Goal: Task Accomplishment & Management: Manage account settings

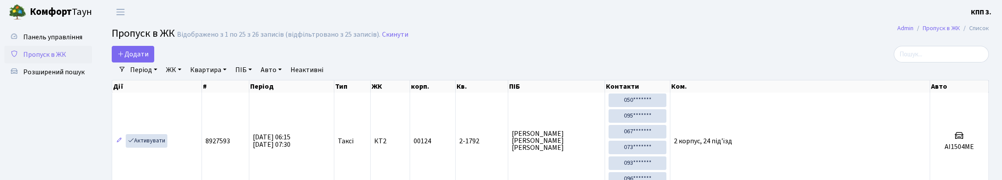
select select "25"
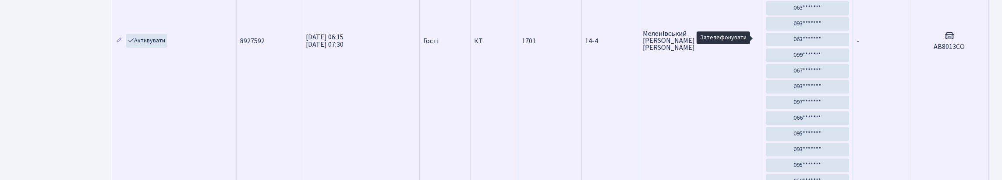
scroll to position [269, 0]
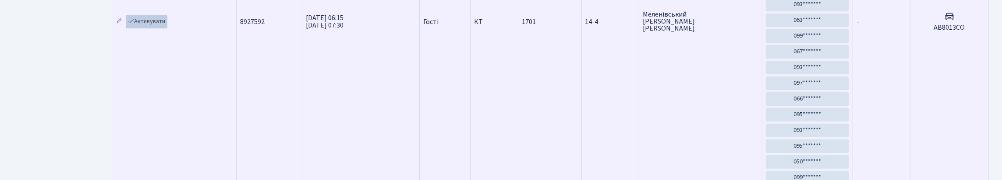
type input "8013"
click at [162, 28] on link "Активувати" at bounding box center [147, 22] width 42 height 14
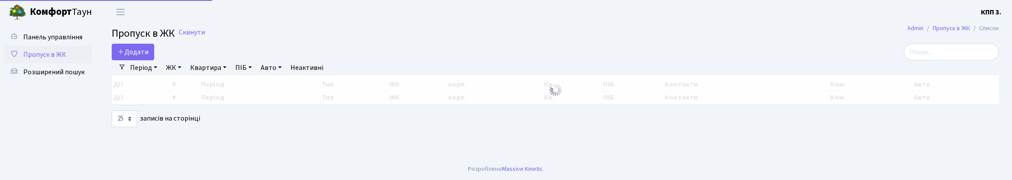
select select "25"
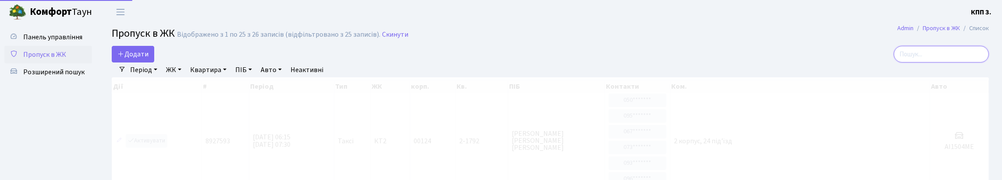
click at [906, 63] on input "search" at bounding box center [940, 54] width 95 height 17
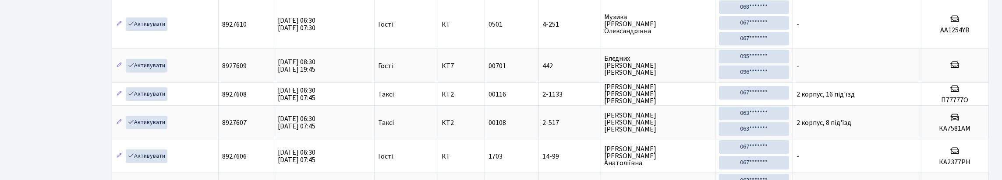
scroll to position [350, 0]
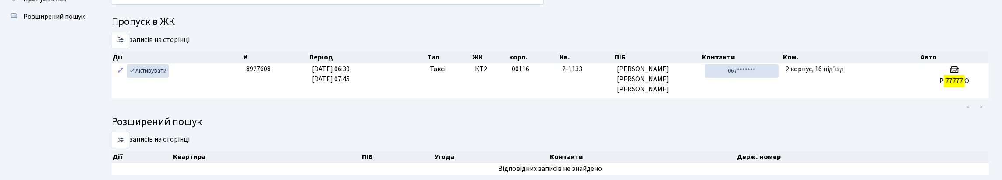
scroll to position [54, 0]
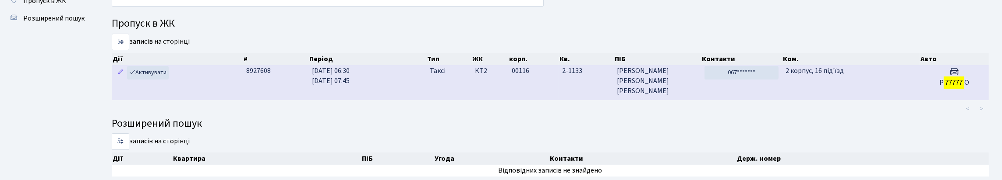
type input "77777"
click at [791, 100] on td "2 корпус, 16 під'їзд" at bounding box center [851, 82] width 138 height 35
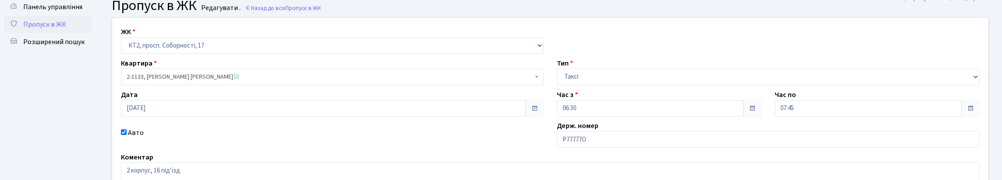
scroll to position [131, 0]
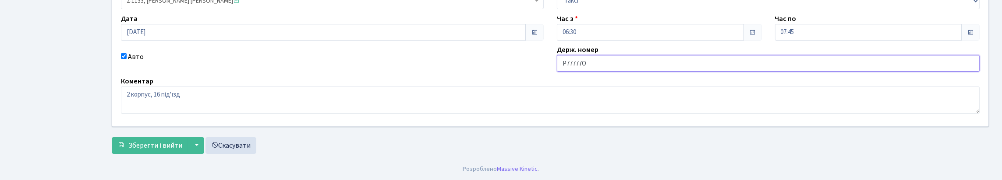
click at [568, 72] on input "P77777O" at bounding box center [768, 63] width 423 height 17
type input "П77777O"
click at [143, 141] on span "Зберегти і вийти" at bounding box center [155, 146] width 54 height 10
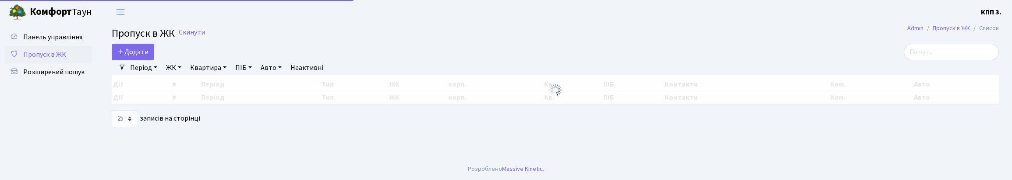
select select "25"
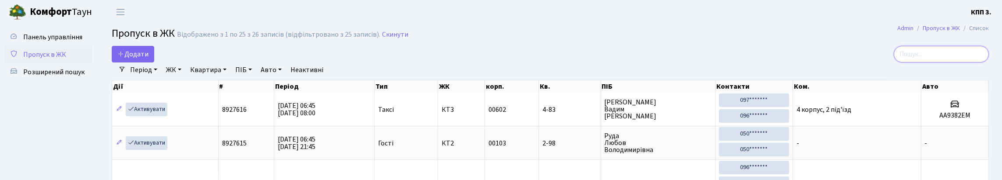
click at [977, 60] on input "search" at bounding box center [940, 54] width 95 height 17
